Goal: Information Seeking & Learning: Compare options

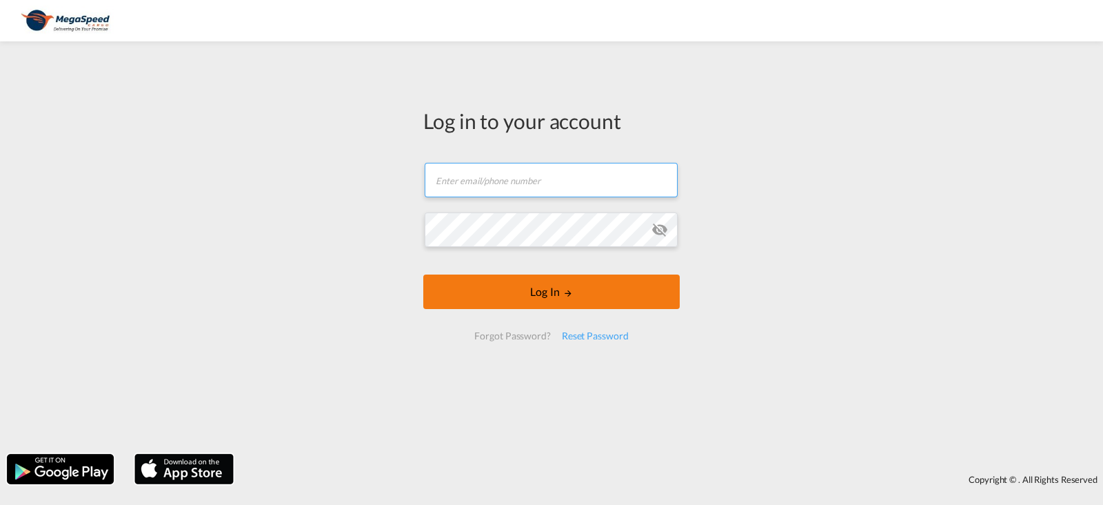
type input "[PERSON_NAME][EMAIL_ADDRESS][DOMAIN_NAME]"
click at [564, 289] on md-icon "LOGIN" at bounding box center [568, 293] width 10 height 10
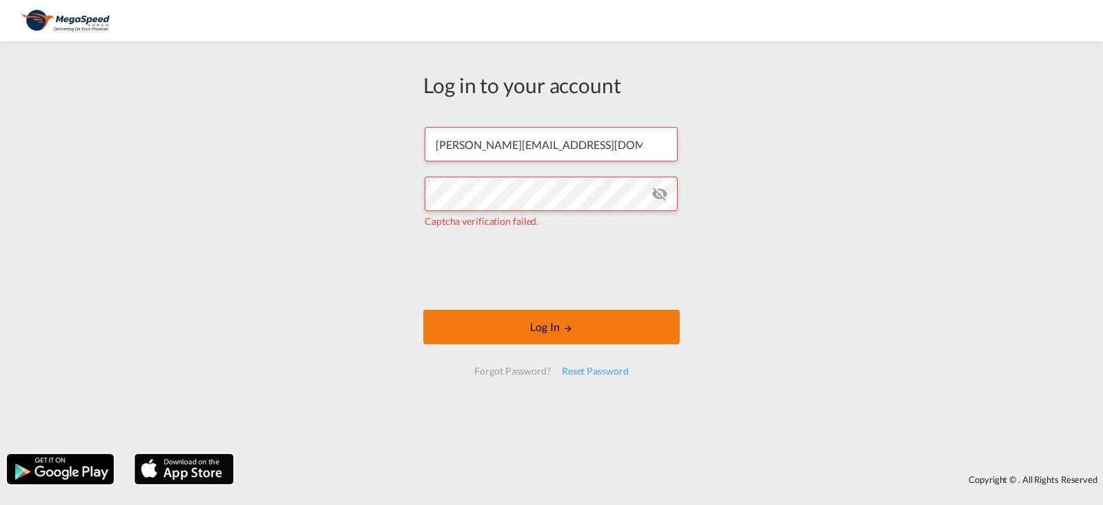
click at [555, 327] on button "Log In" at bounding box center [551, 327] width 257 height 34
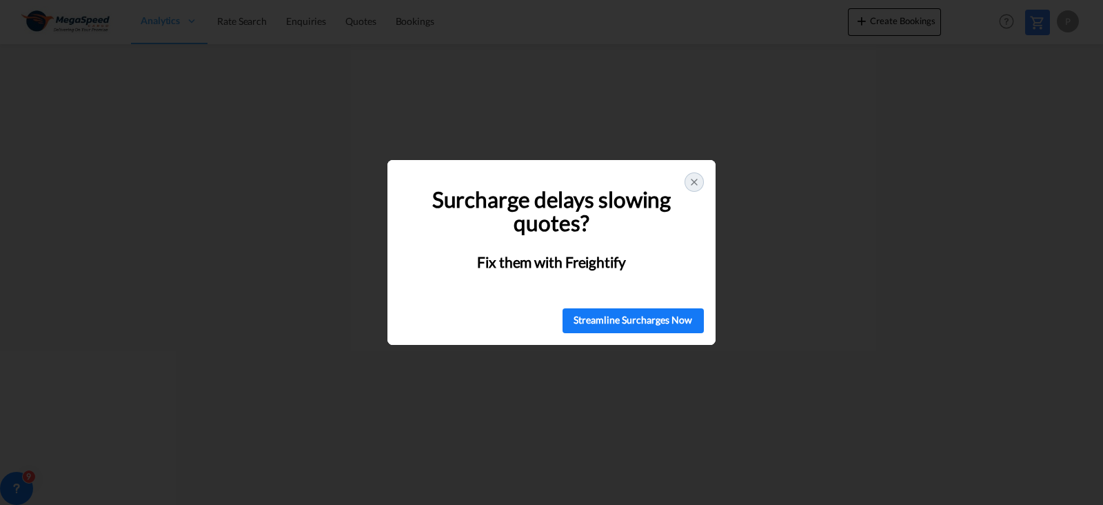
click at [690, 183] on icon at bounding box center [694, 182] width 11 height 11
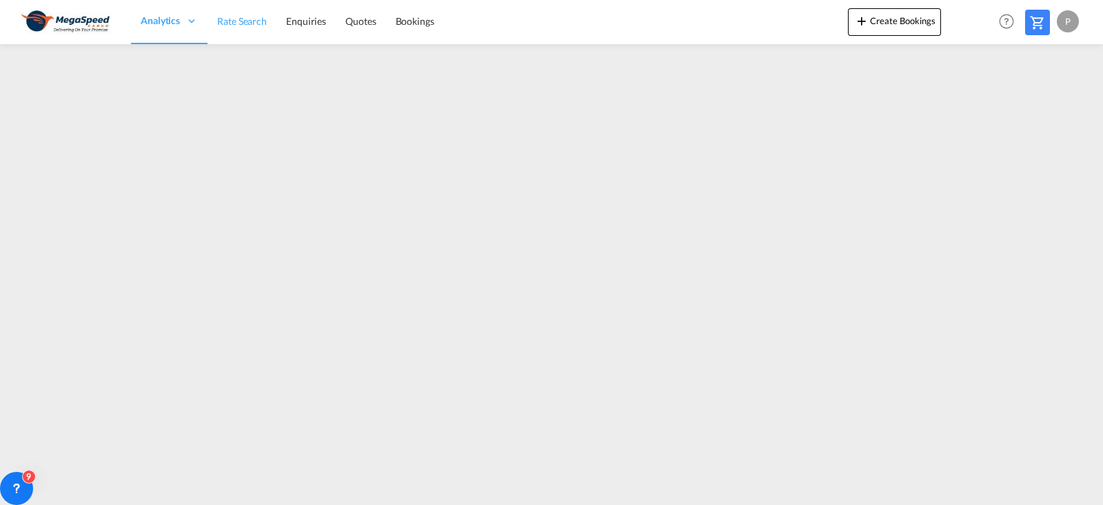
click at [225, 20] on span "Rate Search" at bounding box center [242, 21] width 50 height 12
